Goal: Information Seeking & Learning: Understand process/instructions

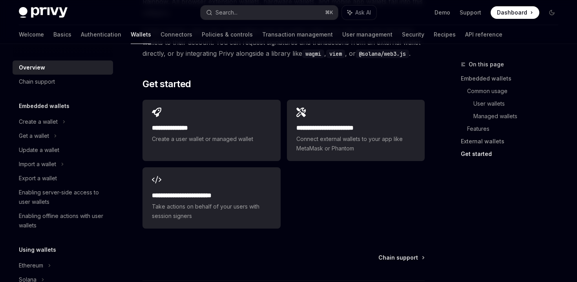
scroll to position [1255, 0]
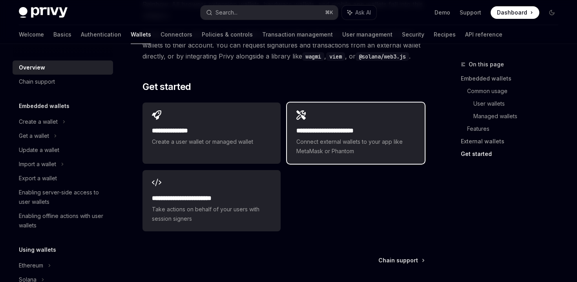
click at [304, 137] on span "Connect external wallets to your app like MetaMask or Phantom" at bounding box center [355, 146] width 119 height 19
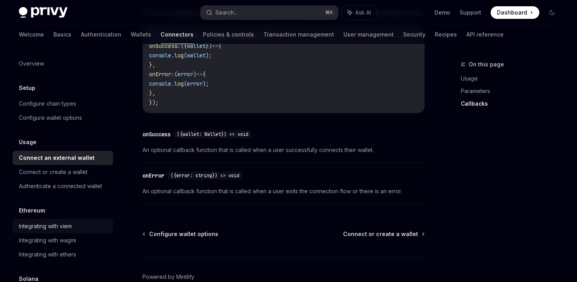
scroll to position [35, 0]
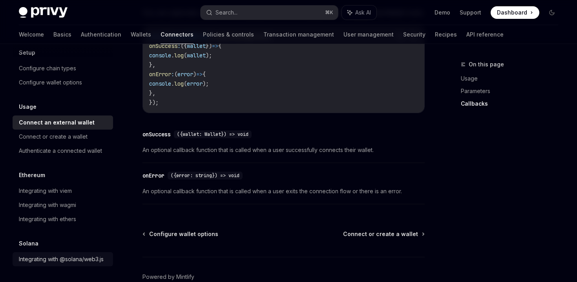
click at [47, 255] on div "Integrating with @solana/web3.js" at bounding box center [61, 258] width 85 height 9
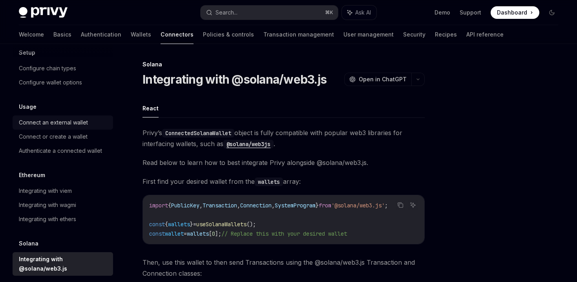
click at [62, 124] on div "Connect an external wallet" at bounding box center [53, 122] width 69 height 9
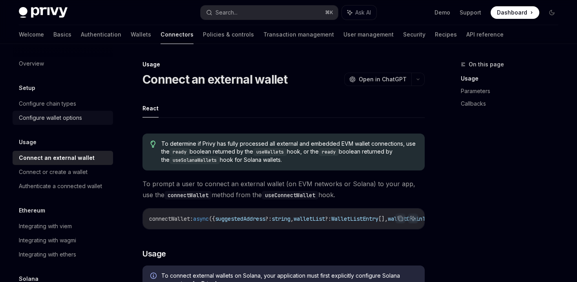
click at [45, 118] on div "Configure wallet options" at bounding box center [50, 117] width 63 height 9
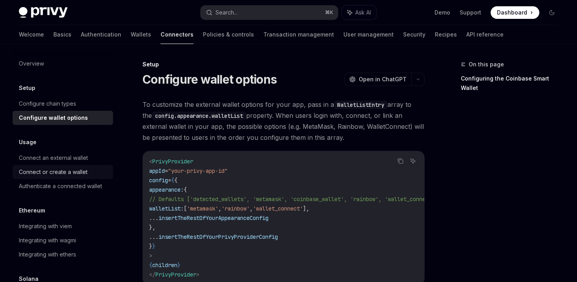
click at [64, 173] on div "Connect or create a wallet" at bounding box center [53, 171] width 69 height 9
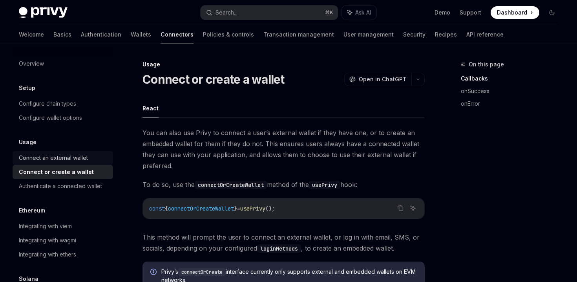
click at [89, 155] on div "Connect an external wallet" at bounding box center [63, 157] width 89 height 9
type textarea "*"
